Goal: Task Accomplishment & Management: Use online tool/utility

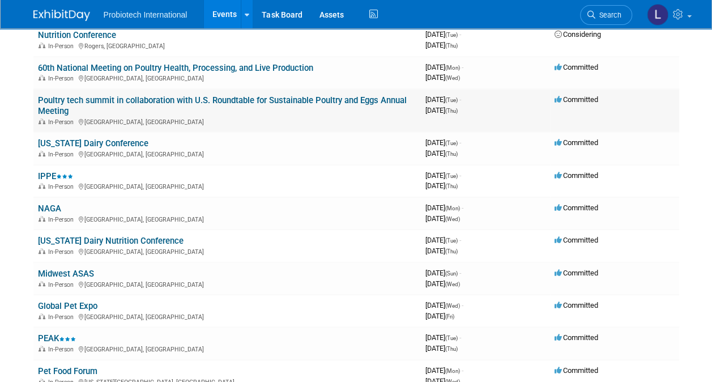
scroll to position [130, 0]
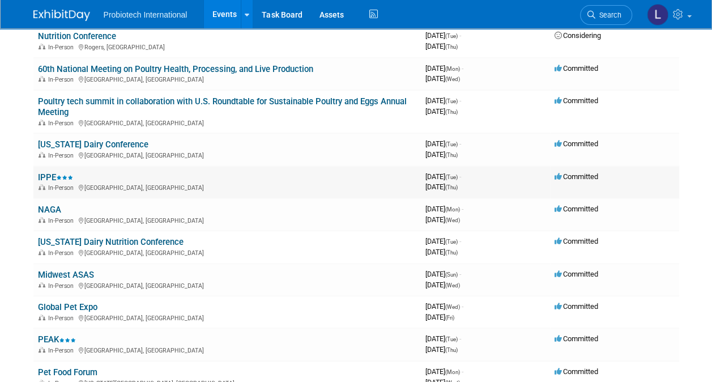
click at [67, 182] on div "In-Person [GEOGRAPHIC_DATA], [GEOGRAPHIC_DATA]" at bounding box center [227, 186] width 378 height 9
click at [199, 188] on div "In-Person [GEOGRAPHIC_DATA], [GEOGRAPHIC_DATA]" at bounding box center [227, 186] width 378 height 9
click at [55, 173] on link "IPPE" at bounding box center [55, 177] width 35 height 10
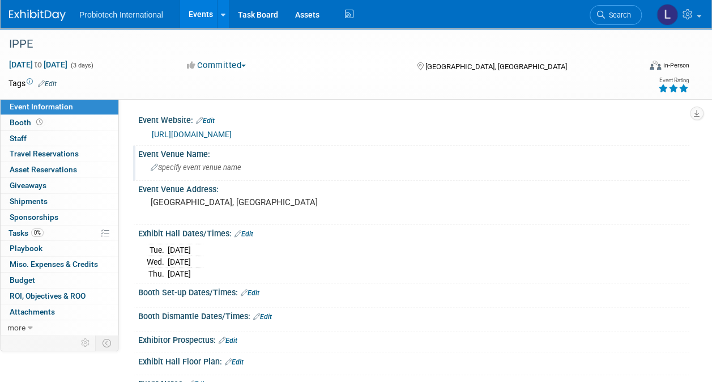
click at [164, 156] on div "Event Venue Name:" at bounding box center [413, 152] width 551 height 14
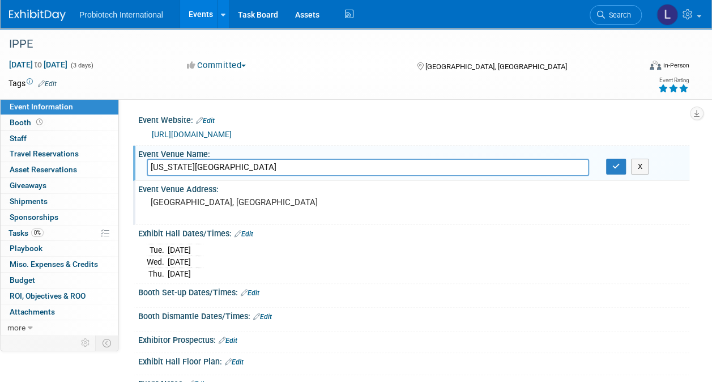
type input "Georgia World Congress Center"
click at [177, 199] on pre "[GEOGRAPHIC_DATA], [GEOGRAPHIC_DATA]" at bounding box center [253, 202] width 204 height 10
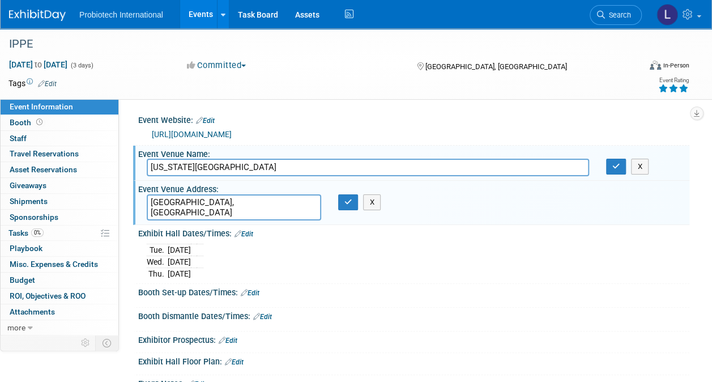
drag, startPoint x: 213, startPoint y: 204, endPoint x: 135, endPoint y: 203, distance: 78.1
click at [135, 203] on div "Event Venue Address: Atlanta, GA Atlanta, GA X" at bounding box center [411, 203] width 556 height 44
type textarea "285 Andrew Young International Blvd NW Atlanta, GA 30313"
click at [383, 276] on div "Tue. Jan 27, 2026 Wed. Jan 28, 2026 Thu. Jan 29, 2026" at bounding box center [414, 260] width 534 height 38
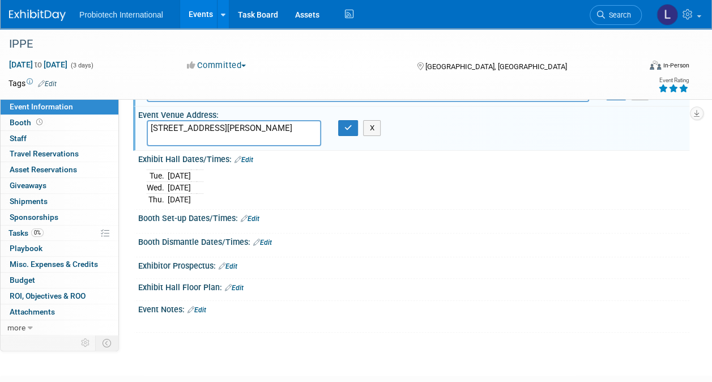
scroll to position [57, 0]
